Goal: Task Accomplishment & Management: Use online tool/utility

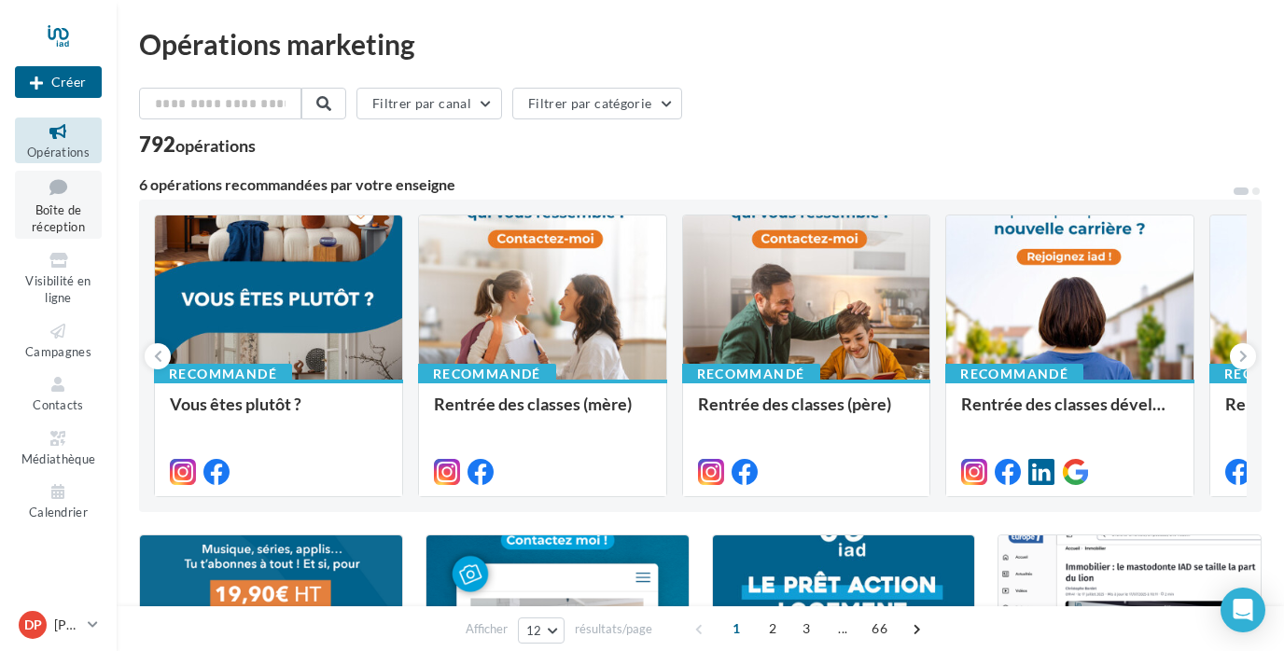
click at [58, 197] on icon at bounding box center [59, 186] width 76 height 25
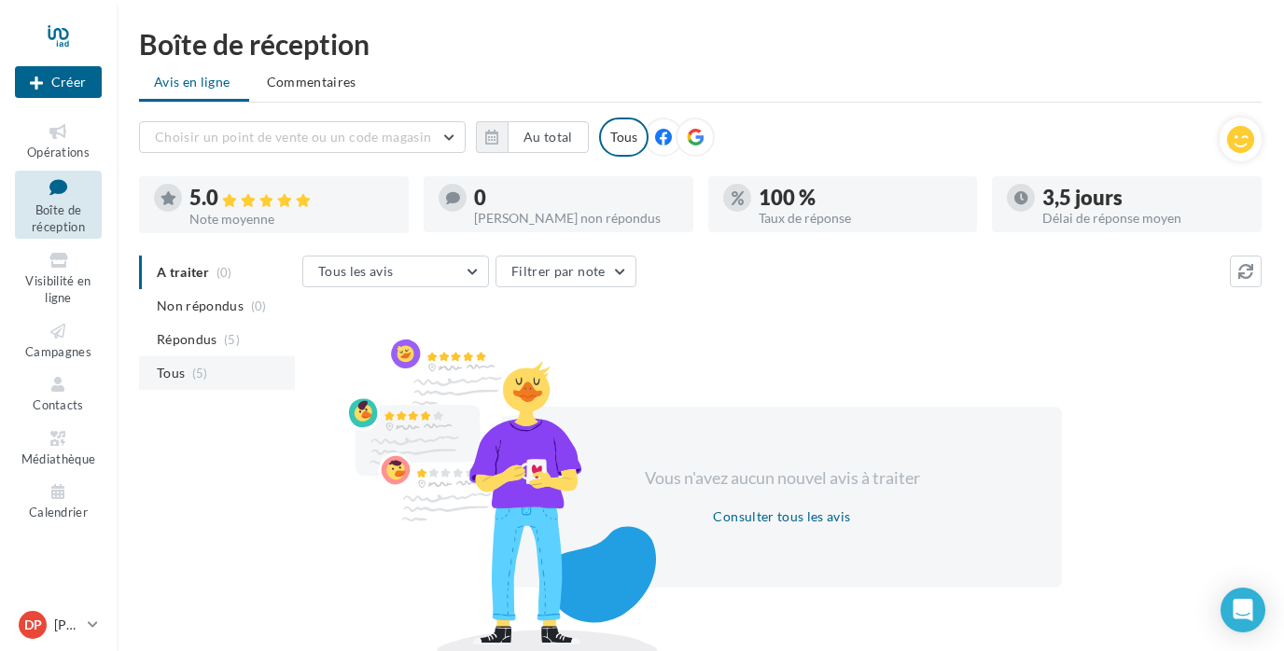
click at [197, 364] on li "Tous (5)" at bounding box center [217, 373] width 156 height 34
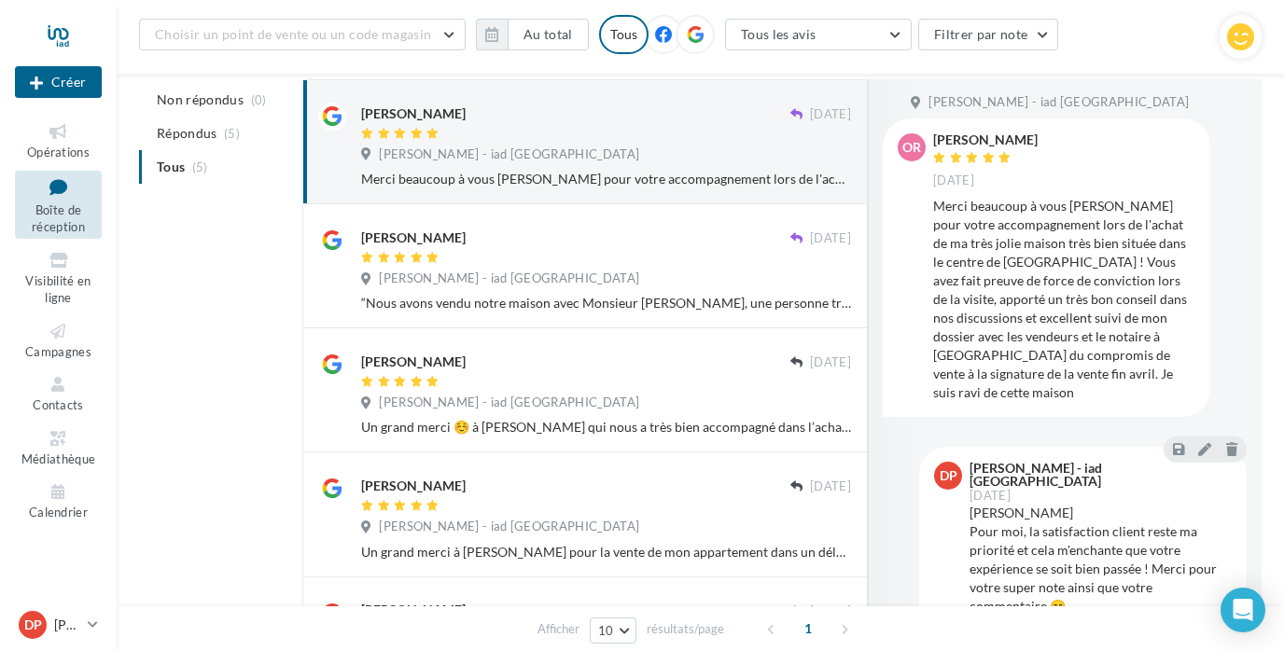
scroll to position [235, 0]
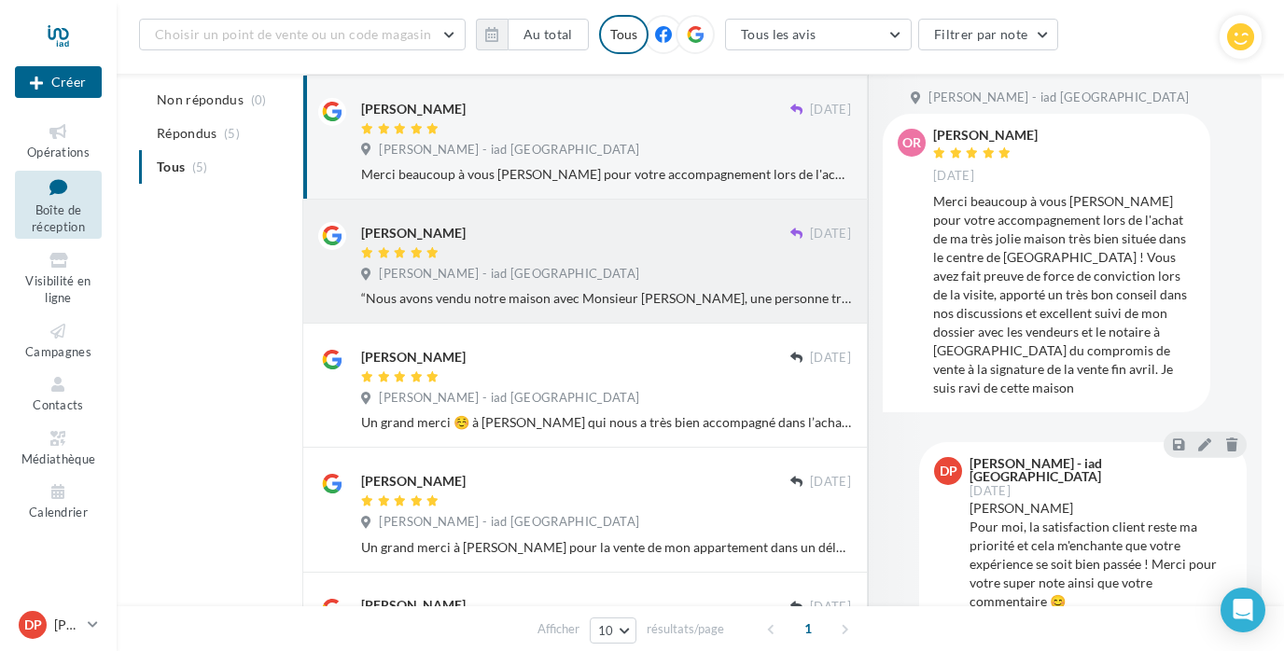
click at [476, 282] on div "[PERSON_NAME] - iad [GEOGRAPHIC_DATA]" at bounding box center [606, 276] width 490 height 21
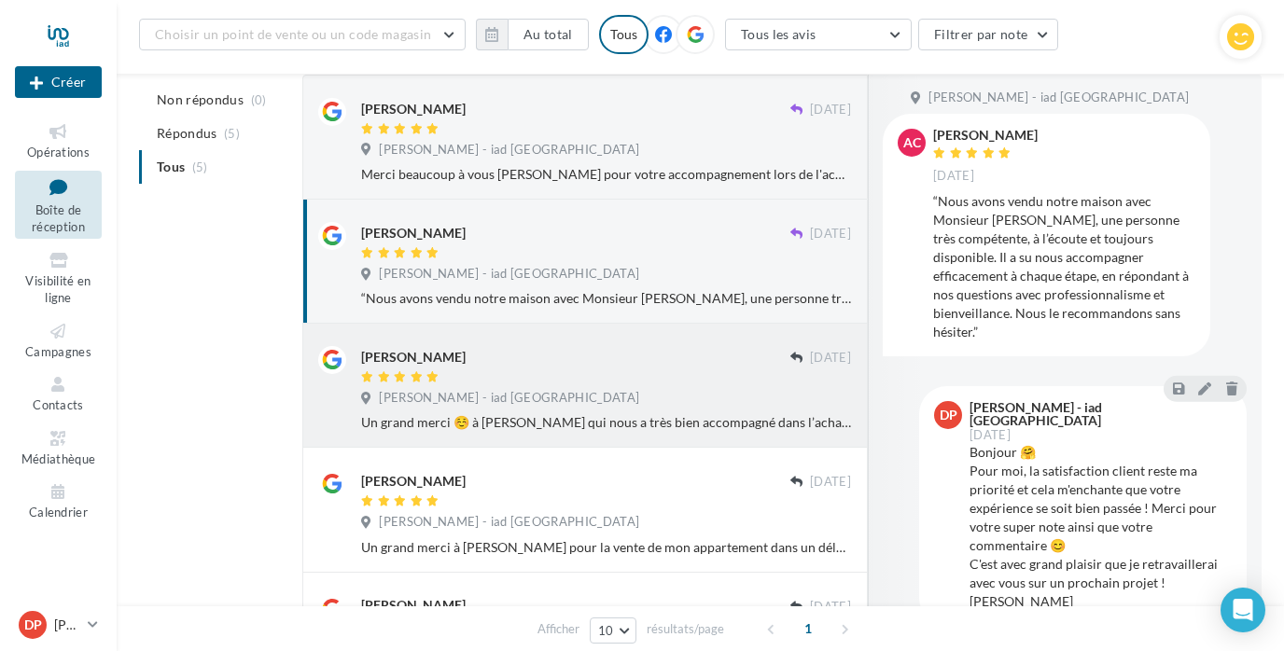
click at [553, 360] on div "[PERSON_NAME]" at bounding box center [575, 356] width 429 height 20
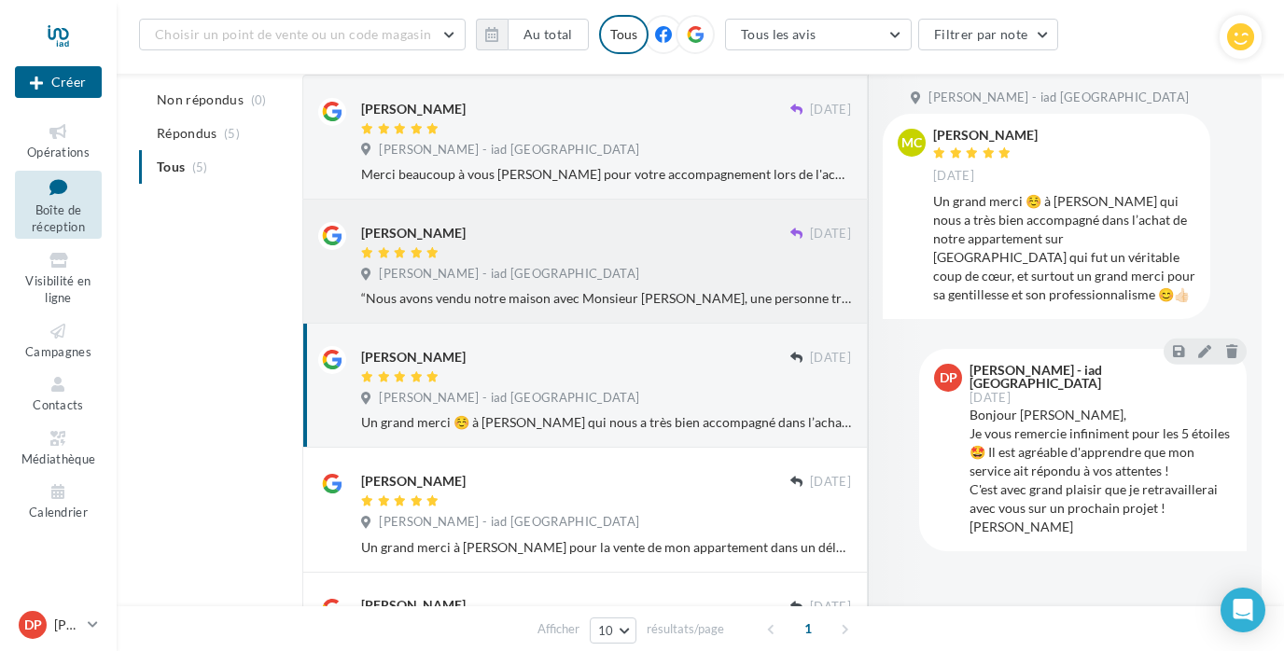
click at [642, 289] on div "“Nous avons vendu notre maison avec Monsieur Prévost, une personne très compéte…" at bounding box center [606, 298] width 490 height 19
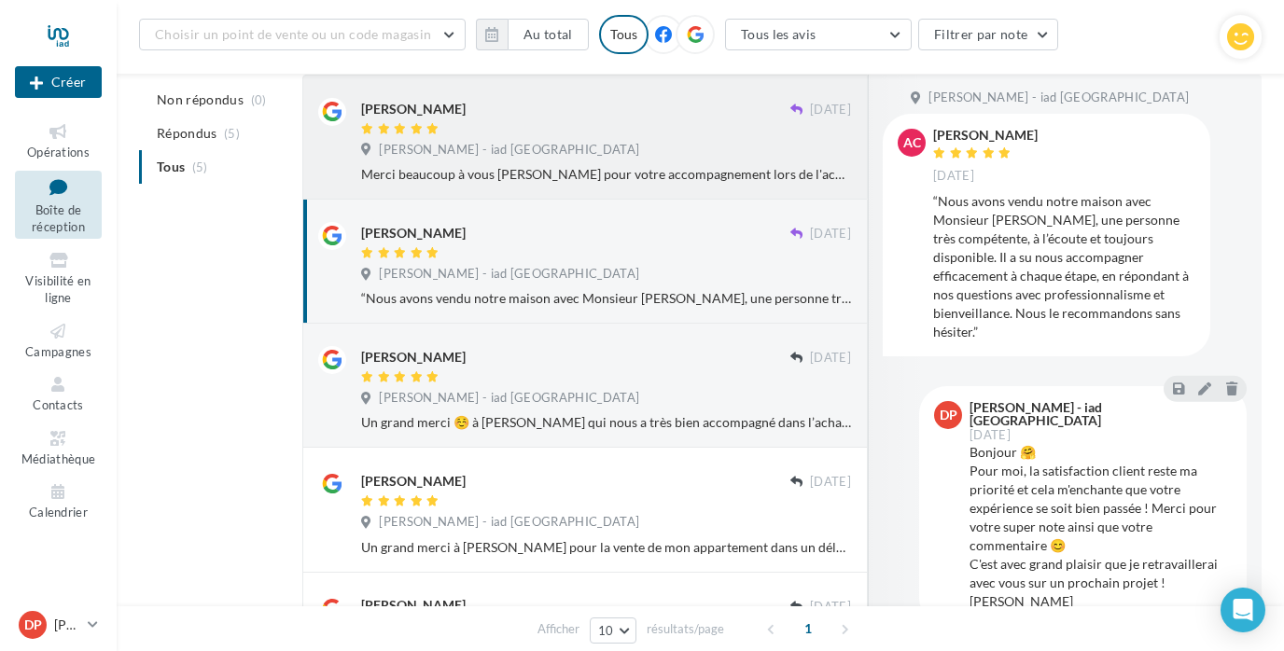
click at [656, 168] on div "Merci beaucoup à vous David pour votre accompagnement lors de l'achat de ma trè…" at bounding box center [606, 174] width 490 height 19
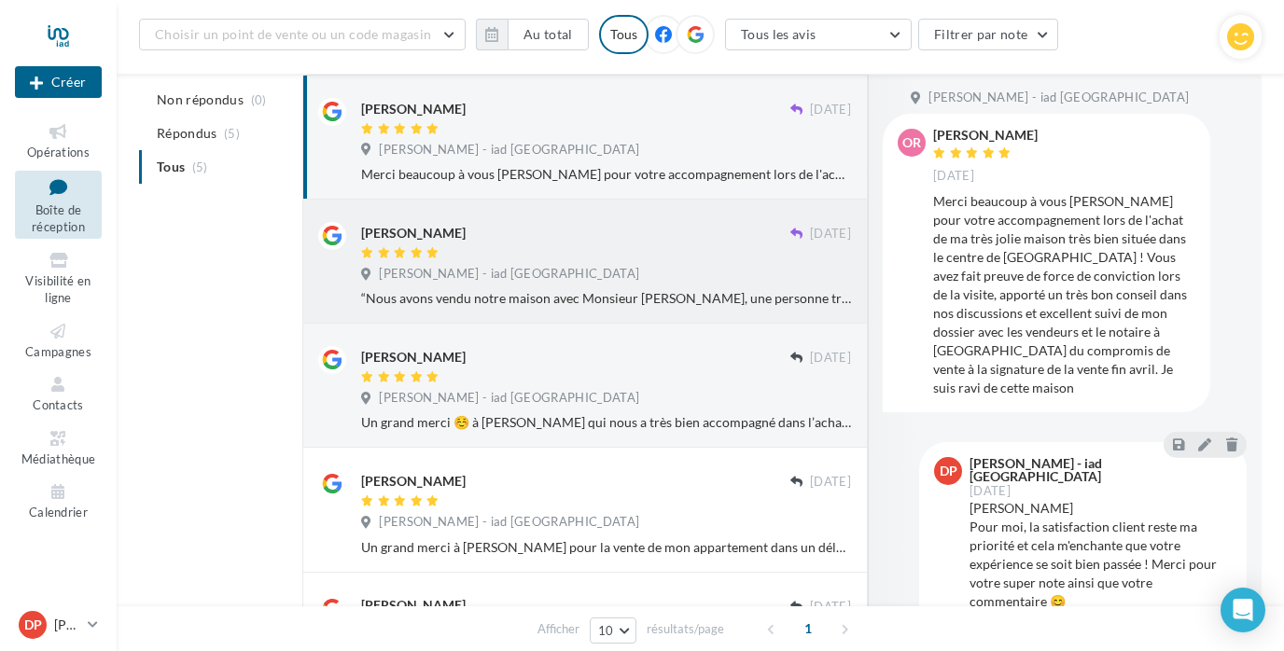
click at [689, 268] on div "David PRÉVOST - iad France" at bounding box center [606, 276] width 490 height 21
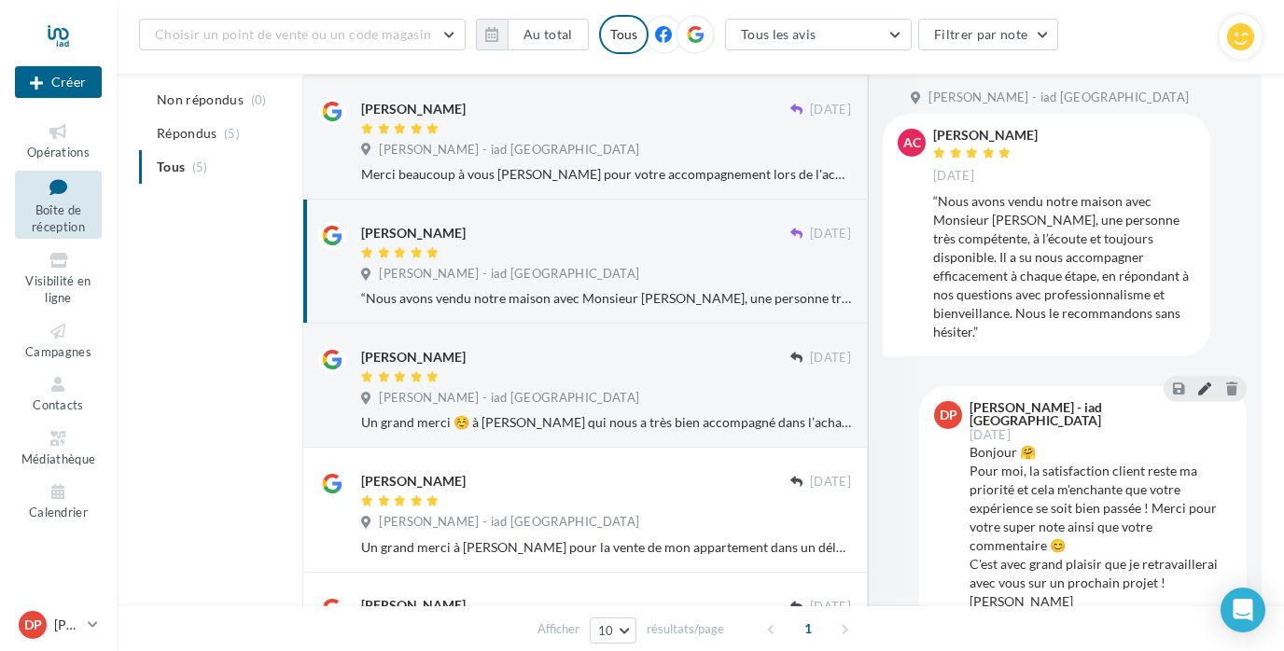
click at [1201, 382] on icon at bounding box center [1204, 388] width 13 height 13
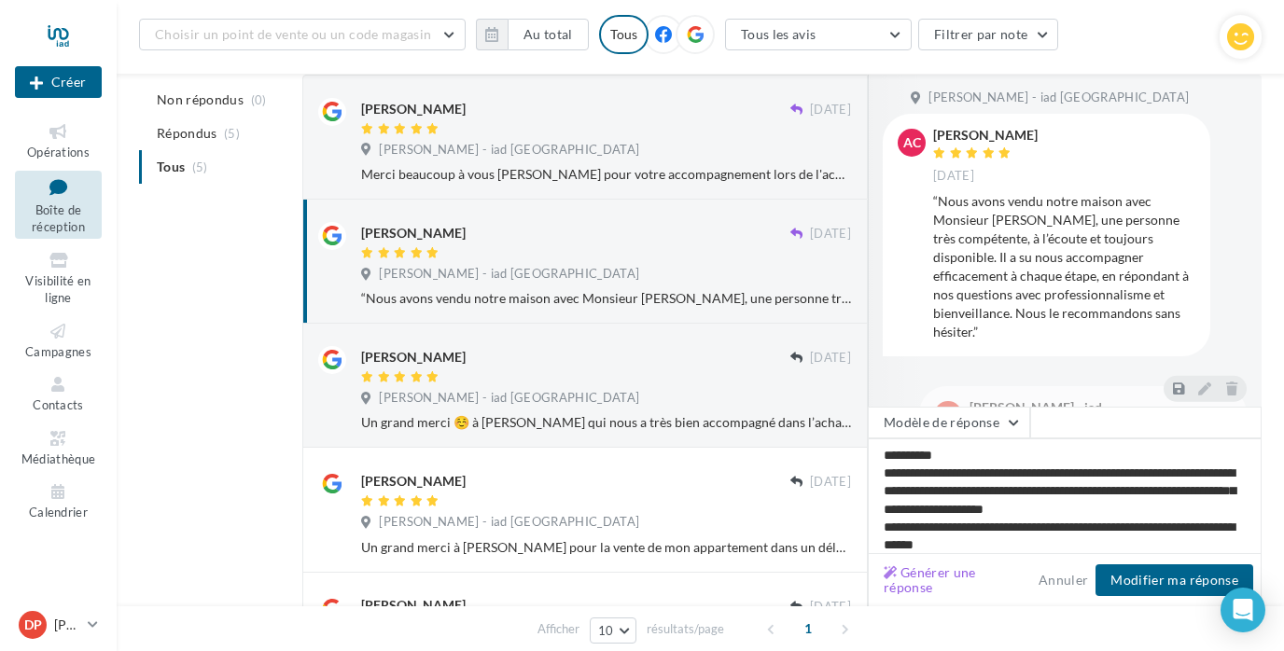
scroll to position [0, 0]
click at [938, 581] on button "Générer une réponse" at bounding box center [953, 580] width 155 height 37
type textarea "**********"
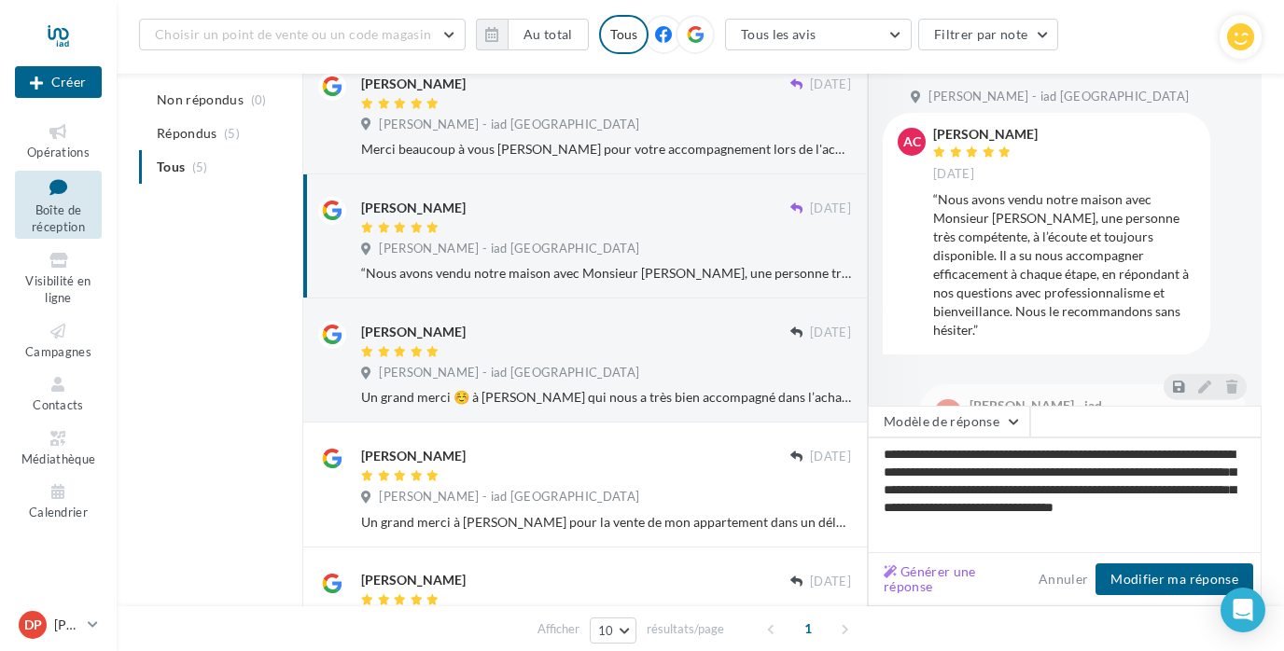
scroll to position [265, 0]
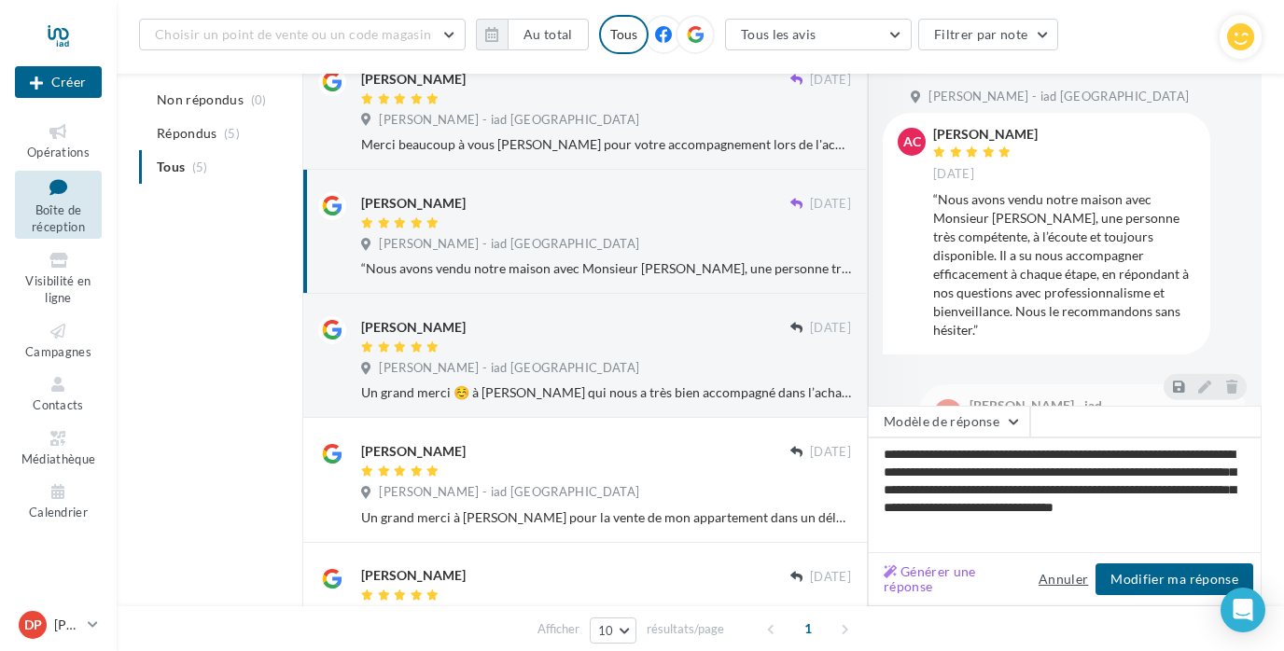
click at [1071, 577] on button "Annuler" at bounding box center [1063, 579] width 64 height 22
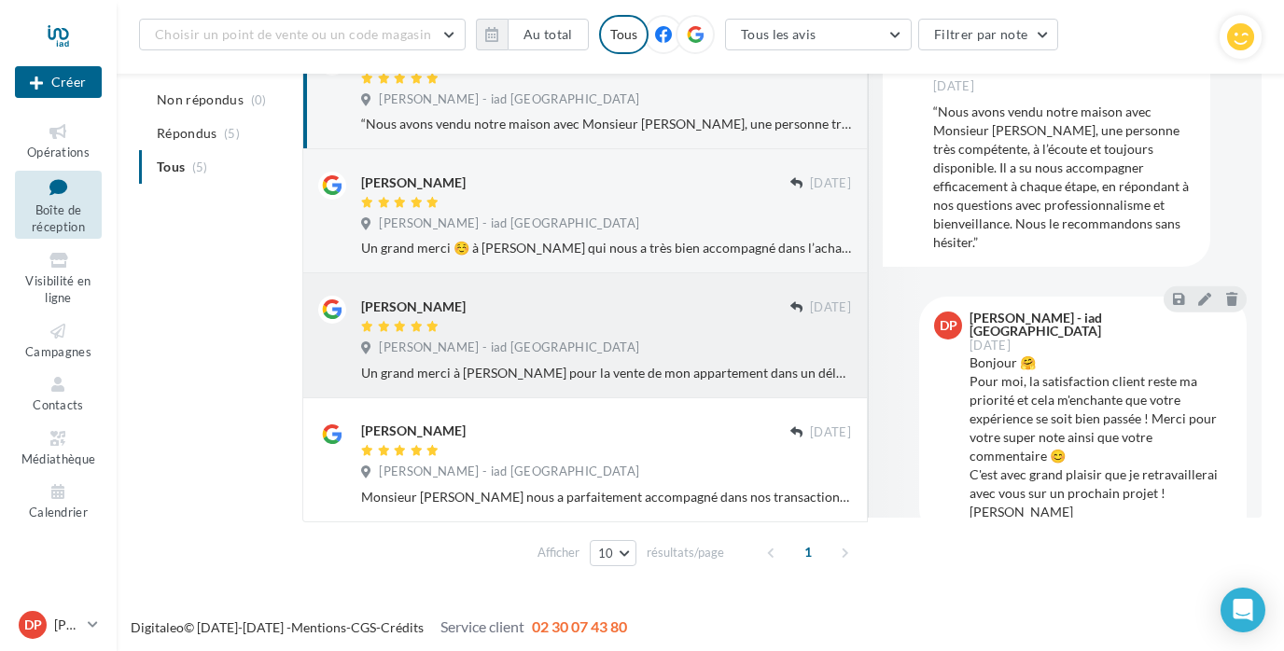
scroll to position [409, 0]
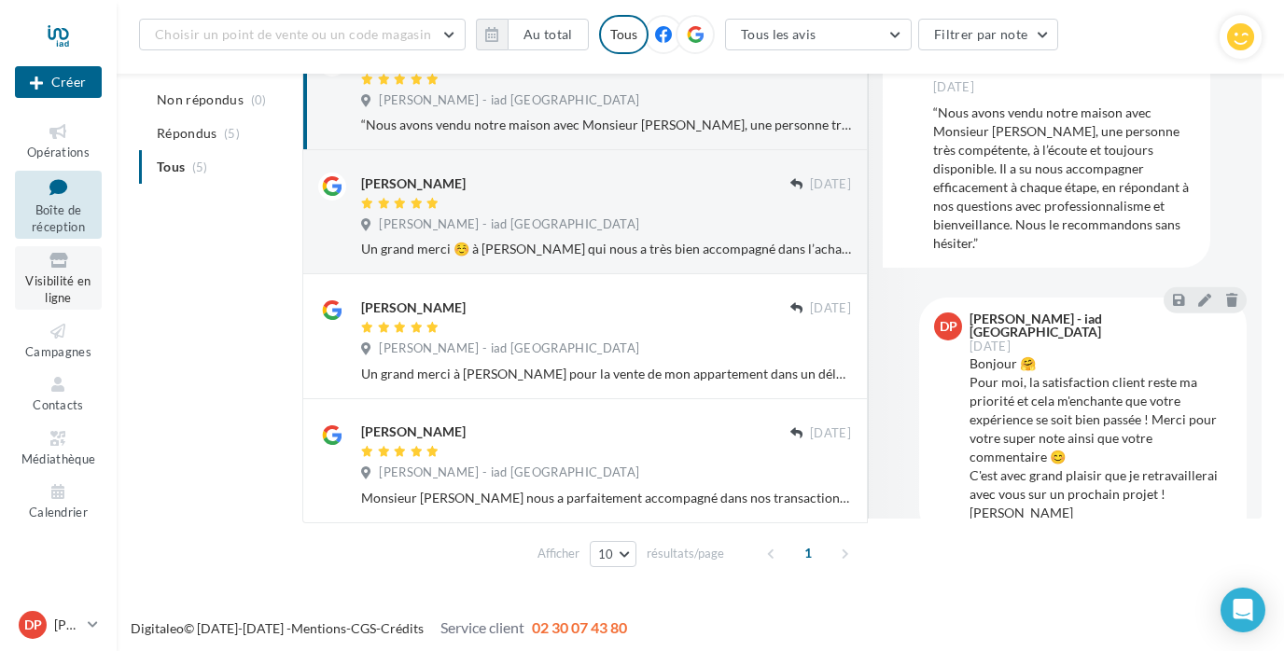
click at [59, 265] on icon at bounding box center [59, 260] width 76 height 21
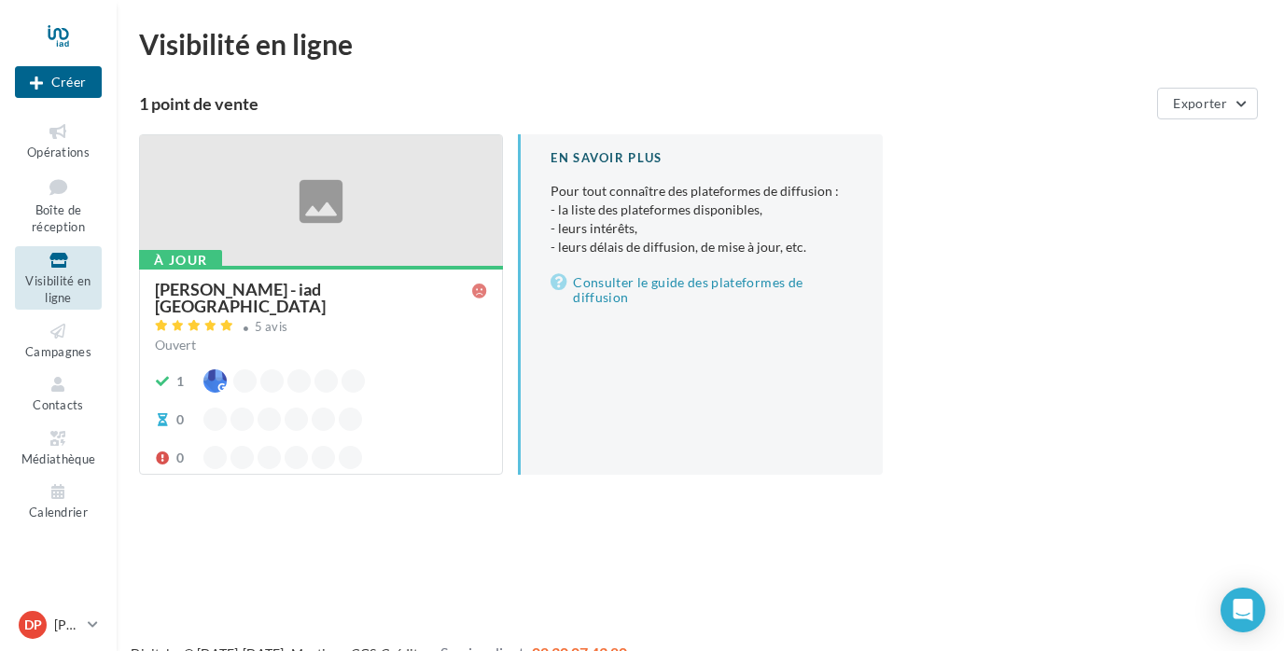
click at [455, 336] on div "Ouvert" at bounding box center [321, 345] width 332 height 19
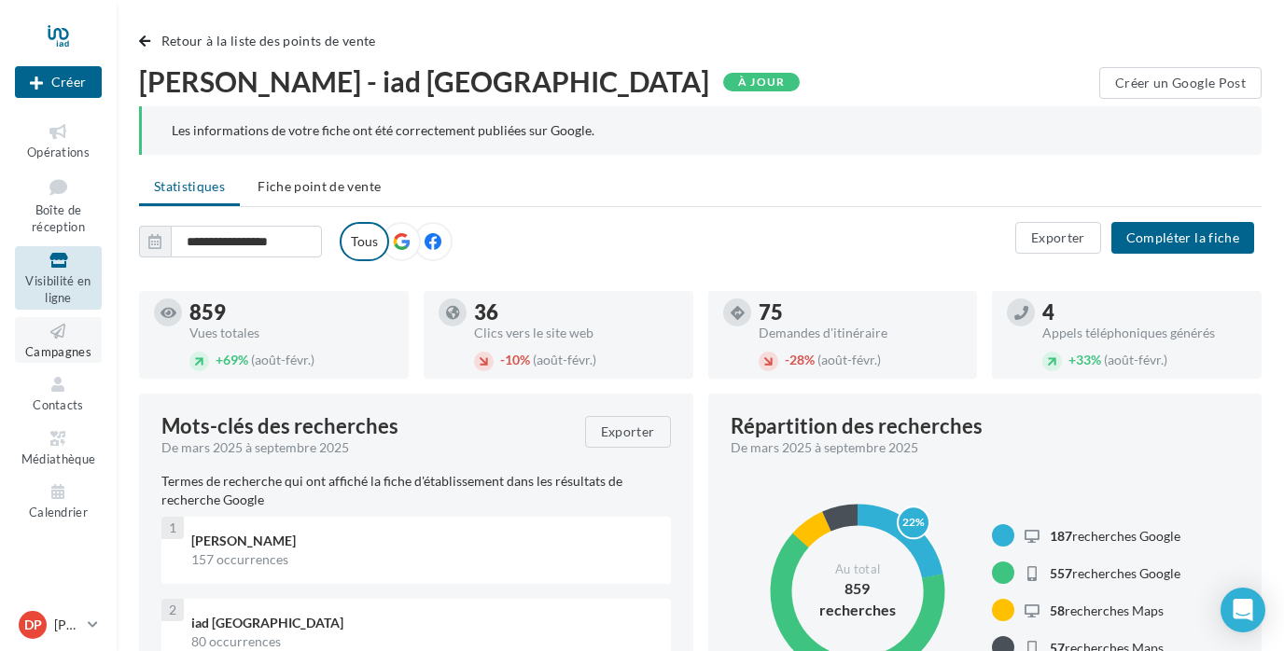
click at [50, 345] on span "Campagnes" at bounding box center [58, 351] width 66 height 15
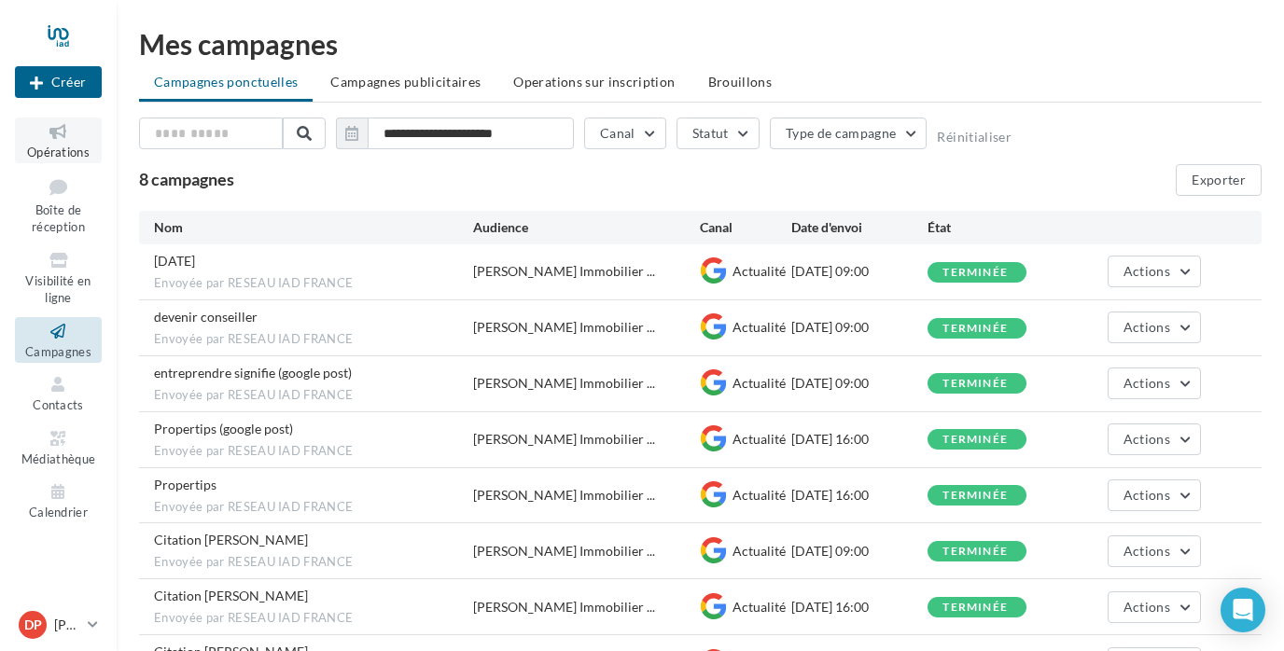
click at [55, 128] on icon at bounding box center [59, 131] width 76 height 21
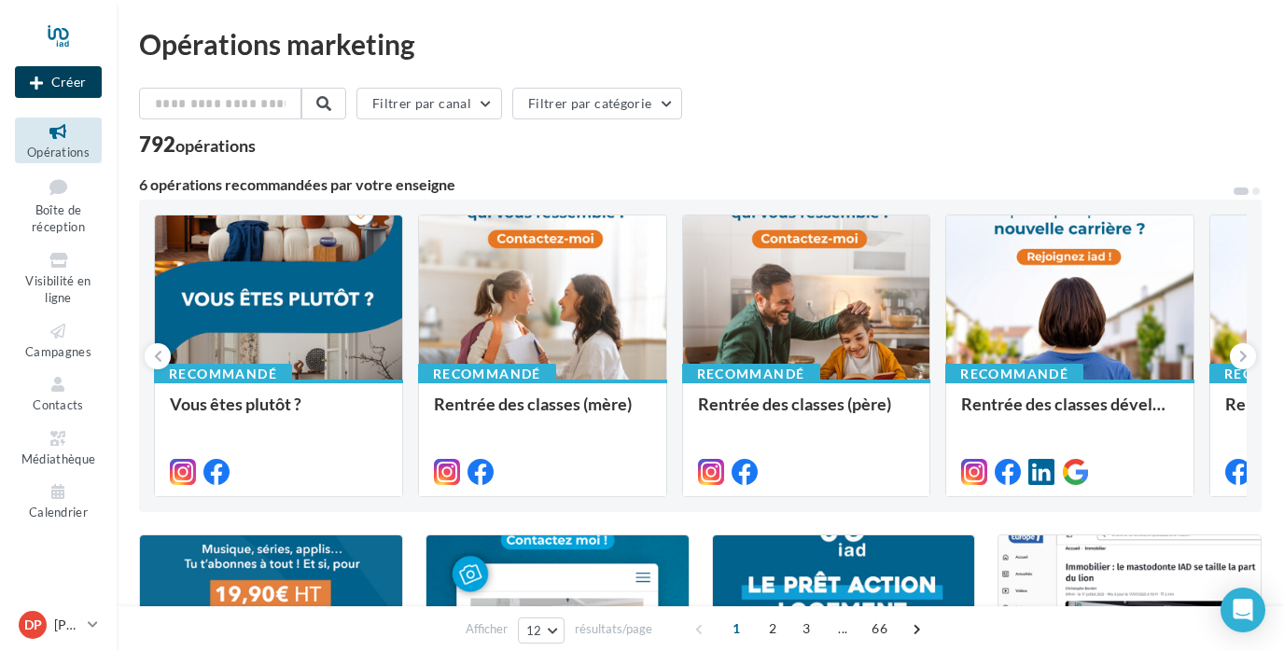
click at [96, 87] on button "Créer" at bounding box center [58, 82] width 87 height 32
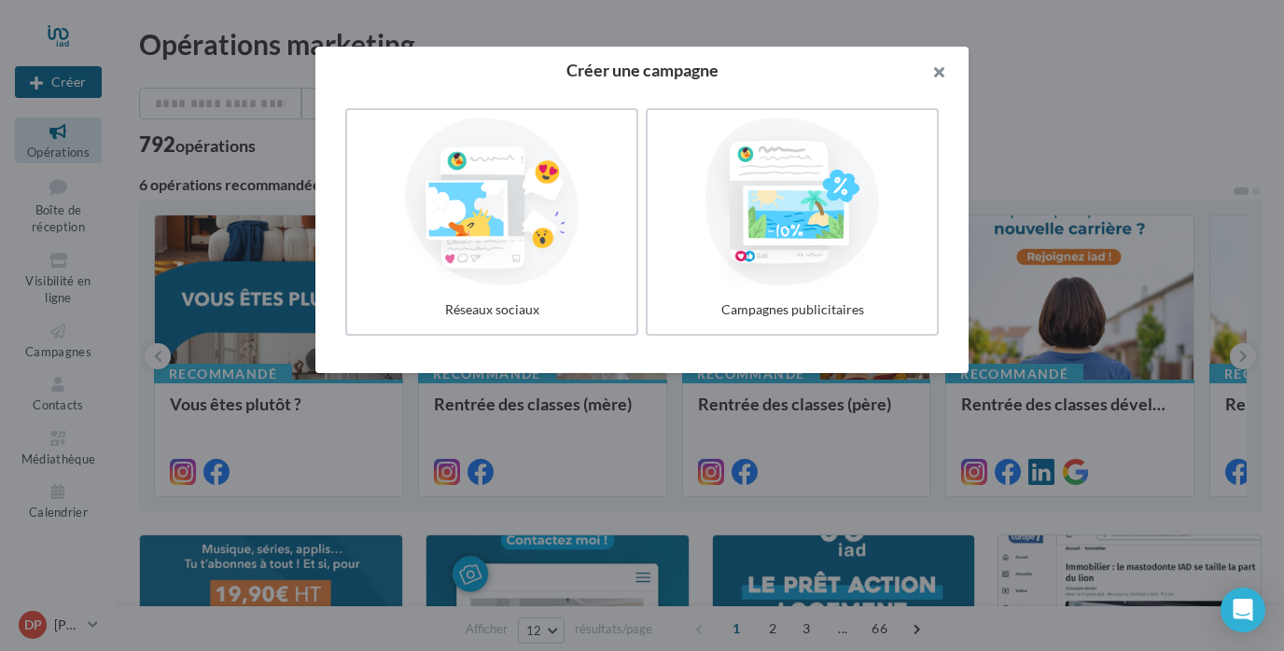
click at [934, 69] on button "button" at bounding box center [931, 75] width 75 height 56
